Goal: Information Seeking & Learning: Learn about a topic

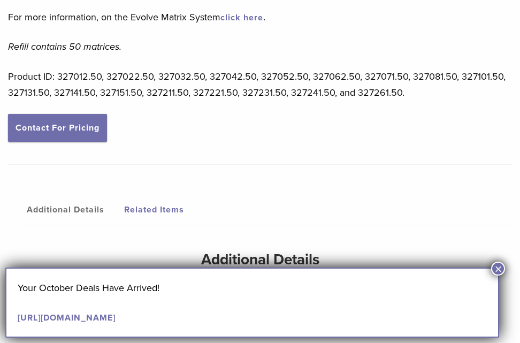
scroll to position [1539, 0]
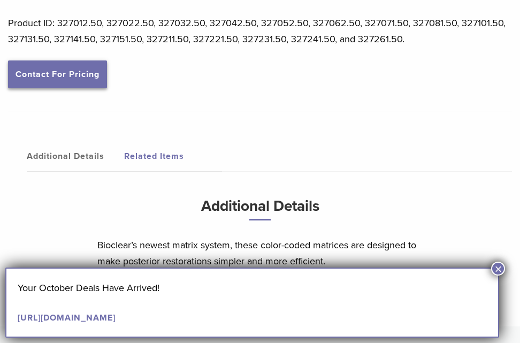
click at [63, 64] on link "Contact For Pricing" at bounding box center [57, 74] width 99 height 28
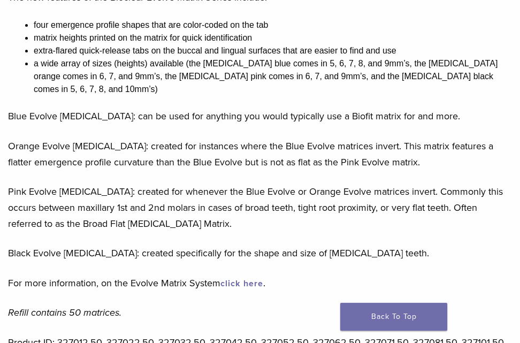
scroll to position [1218, 0]
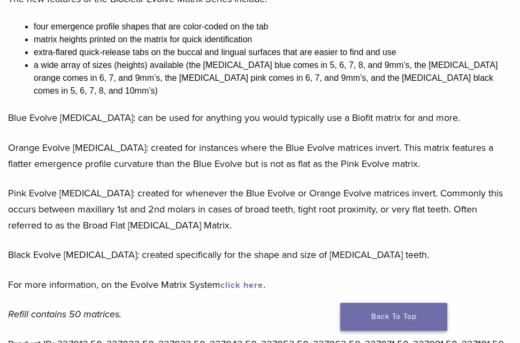
click at [421, 307] on link "Back To Top" at bounding box center [393, 317] width 107 height 28
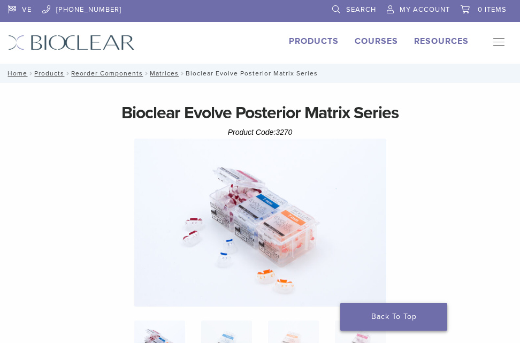
click at [406, 314] on link "Back To Top" at bounding box center [393, 317] width 107 height 28
click at [475, 14] on link "0 items" at bounding box center [484, 8] width 46 height 16
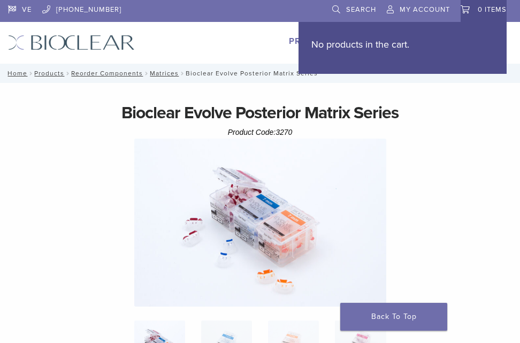
click at [380, 50] on p "No products in the cart." at bounding box center [402, 44] width 182 height 16
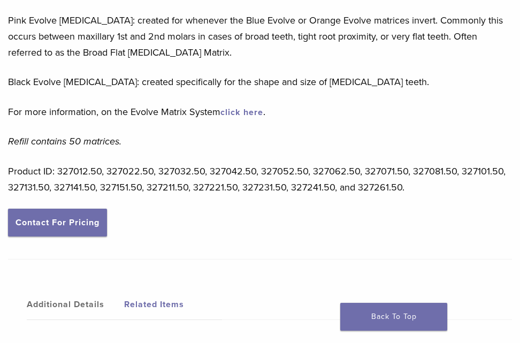
scroll to position [1218, 0]
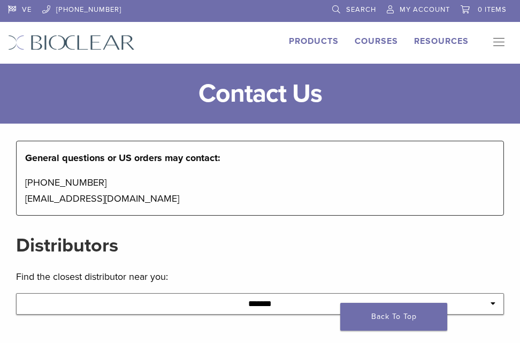
click at [309, 49] on div "Products" at bounding box center [314, 43] width 50 height 16
click at [318, 44] on link "Products" at bounding box center [314, 41] width 50 height 11
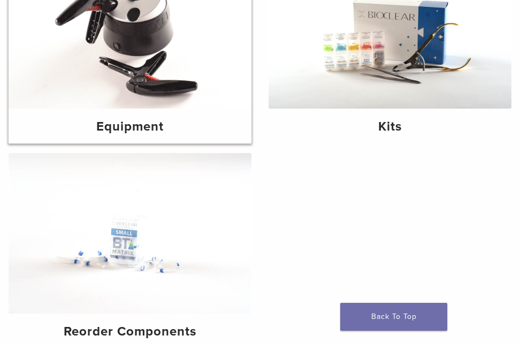
scroll to position [161, 0]
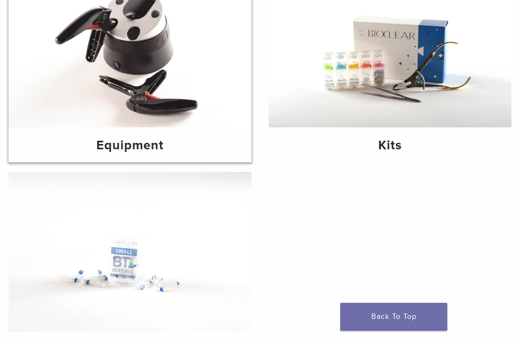
click at [167, 72] on img at bounding box center [130, 47] width 243 height 161
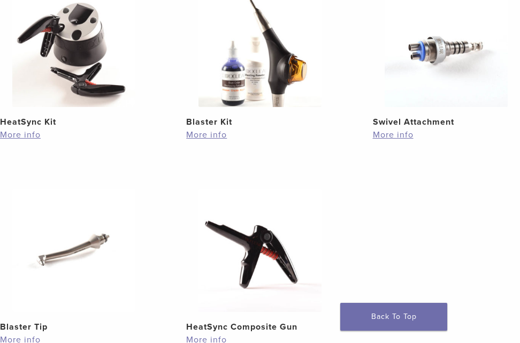
scroll to position [268, 0]
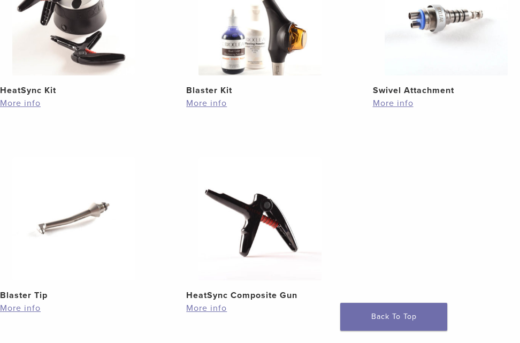
click at [108, 50] on img at bounding box center [73, 13] width 123 height 123
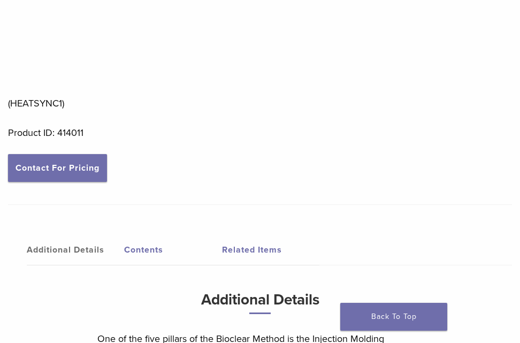
scroll to position [749, 0]
